Goal: Information Seeking & Learning: Find specific fact

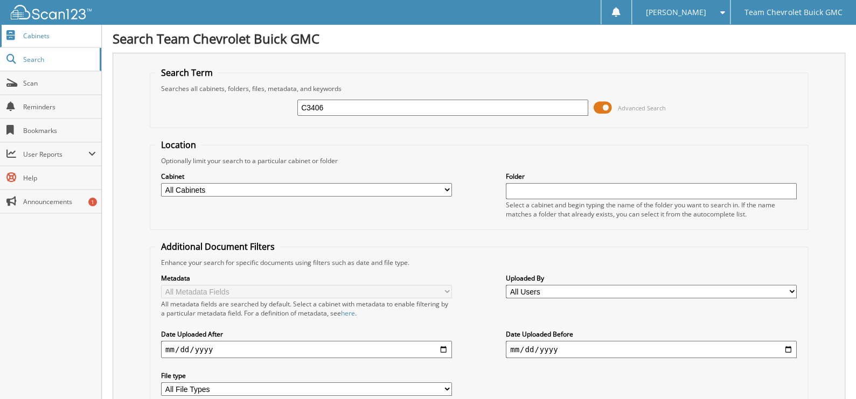
click at [41, 40] on link "Cabinets" at bounding box center [50, 35] width 101 height 23
type input "g"
type input "[PERSON_NAME]"
click at [604, 105] on span at bounding box center [603, 108] width 18 height 16
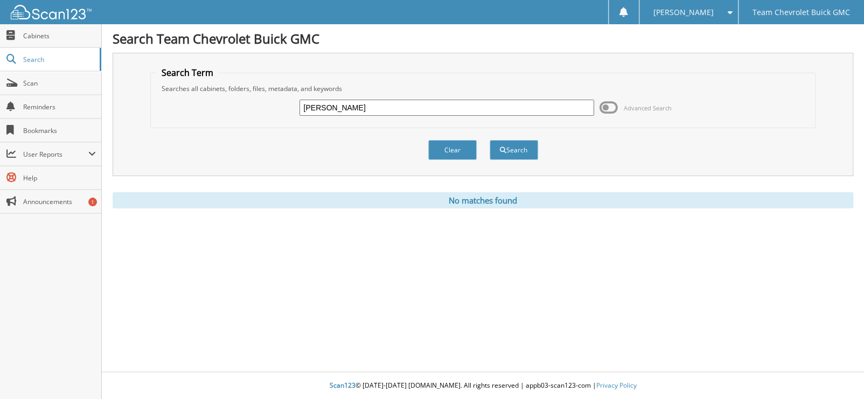
drag, startPoint x: 388, startPoint y: 111, endPoint x: 218, endPoint y: 114, distance: 170.8
click at [218, 114] on div "[PERSON_NAME] Advanced Search" at bounding box center [483, 107] width 654 height 29
type input "[PERSON_NAME]"
click at [490, 140] on button "Search" at bounding box center [514, 150] width 48 height 20
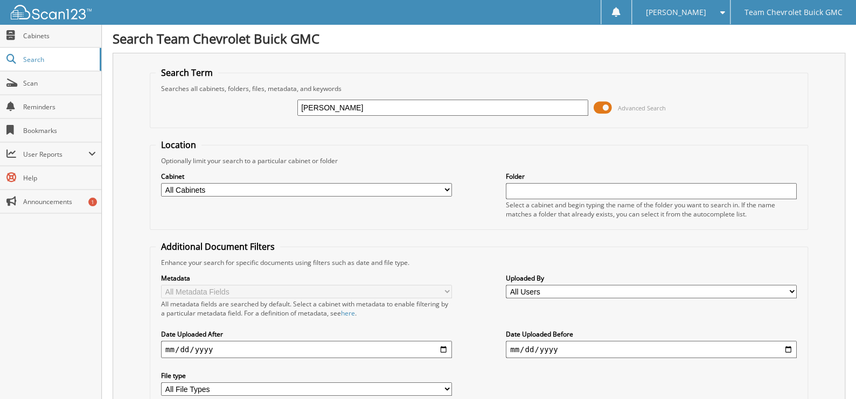
click at [608, 105] on span at bounding box center [603, 108] width 18 height 16
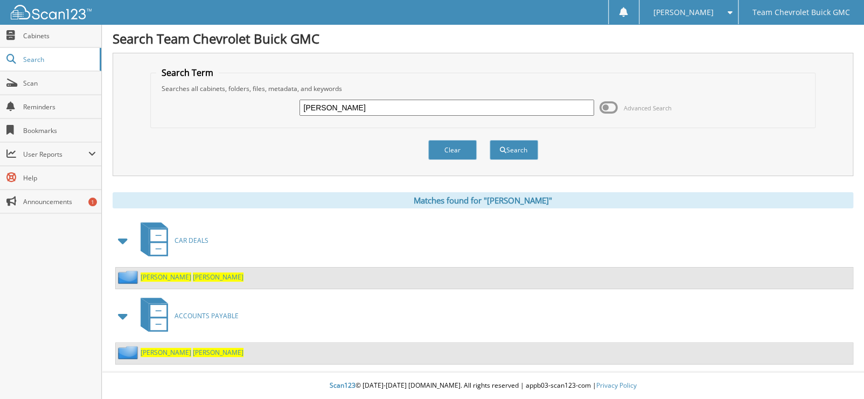
click at [150, 268] on div "DAVID RODRIGUEZ" at bounding box center [484, 278] width 737 height 21
click at [150, 275] on span "DAVID" at bounding box center [166, 277] width 51 height 9
